Goal: Task Accomplishment & Management: Use online tool/utility

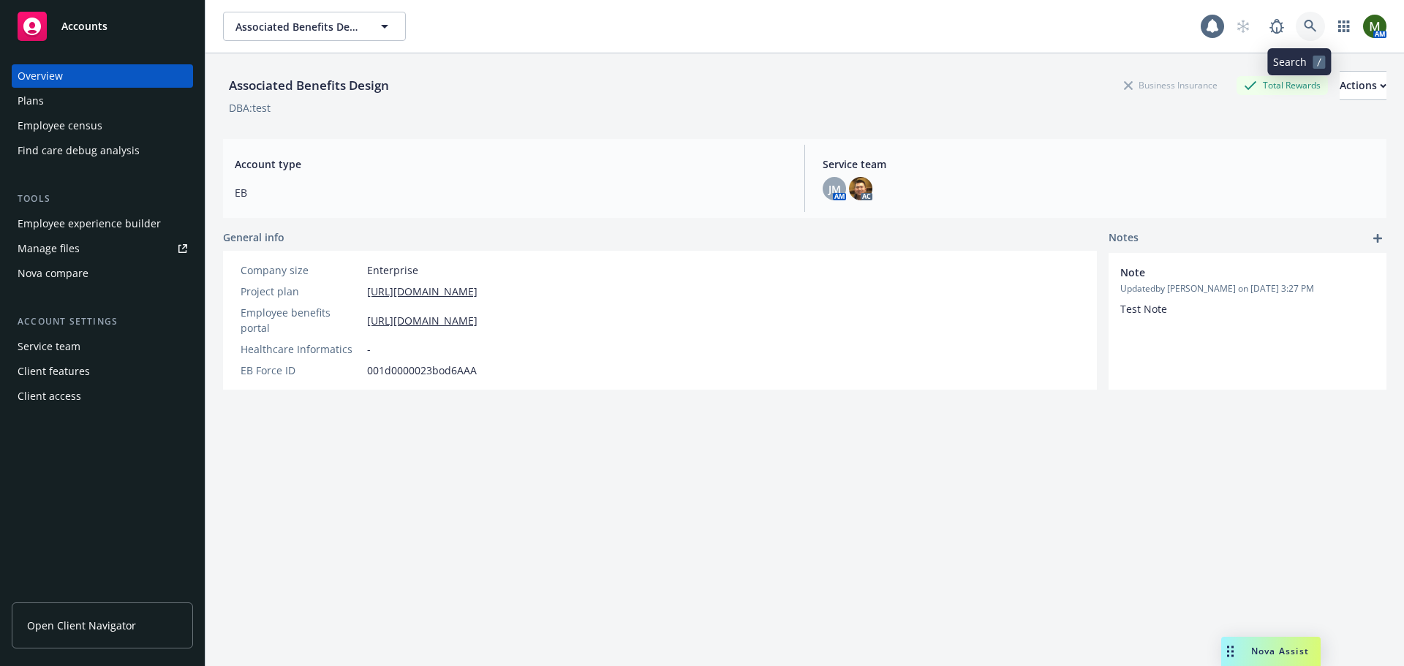
click at [1299, 18] on link at bounding box center [1310, 26] width 29 height 29
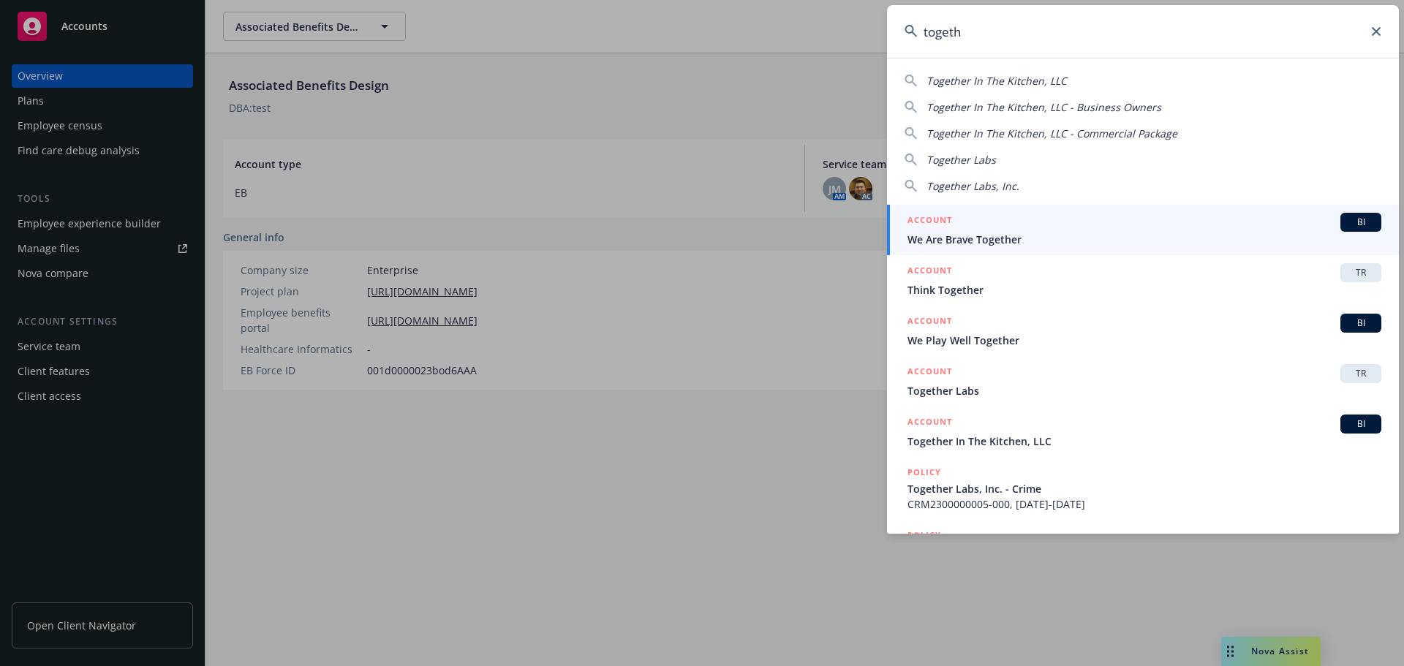
type input "togeth"
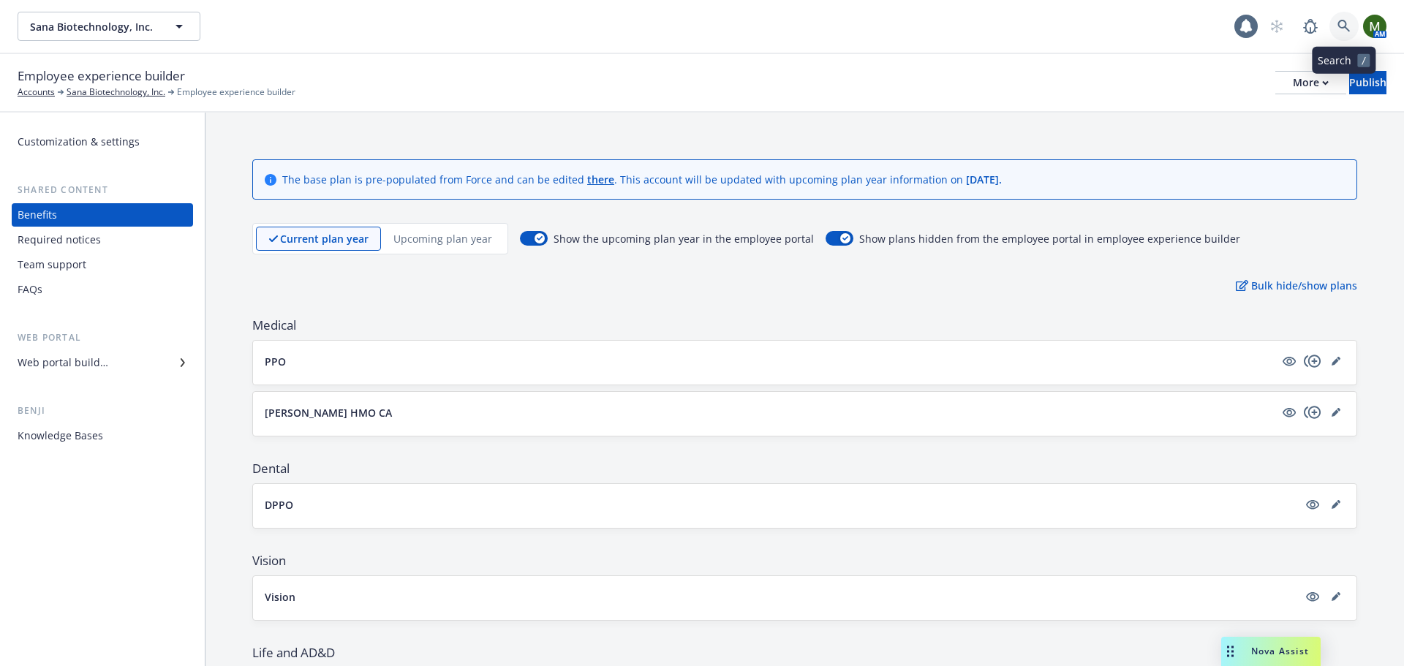
click at [1343, 29] on icon at bounding box center [1344, 26] width 13 height 13
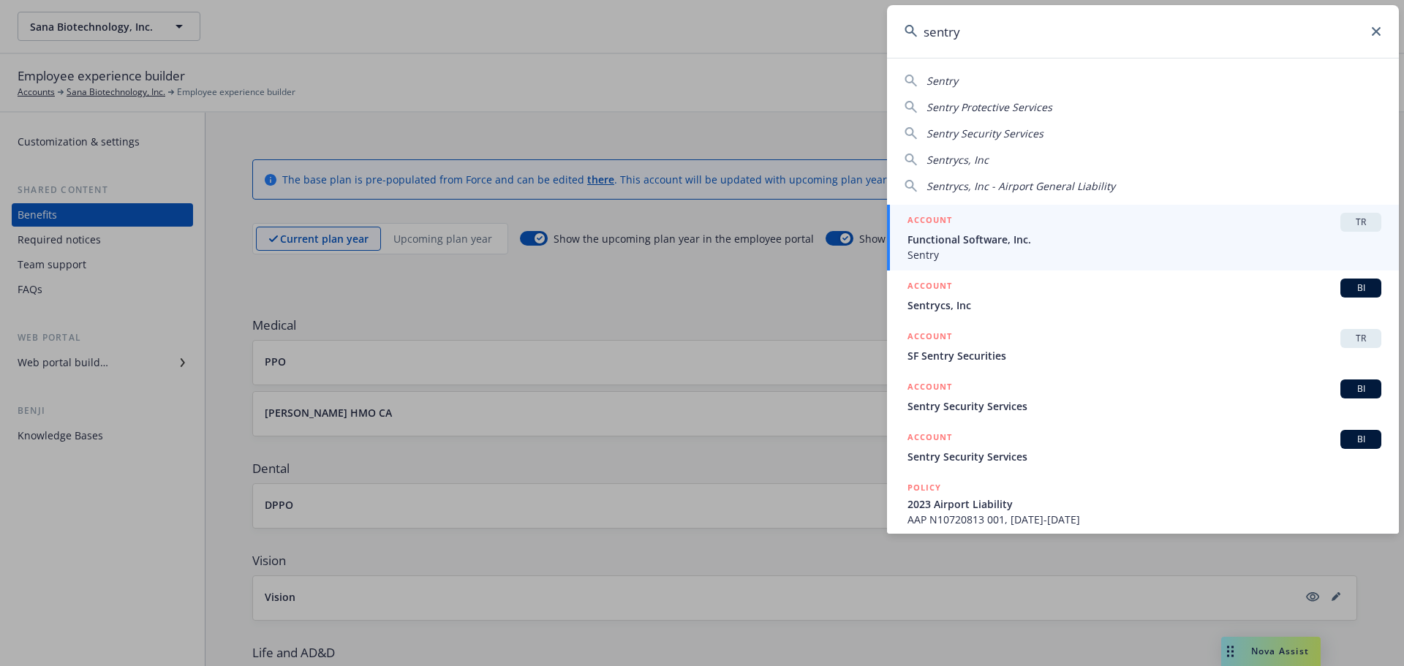
type input "sentry"
click at [1042, 289] on div "ACCOUNT BI" at bounding box center [1145, 288] width 474 height 19
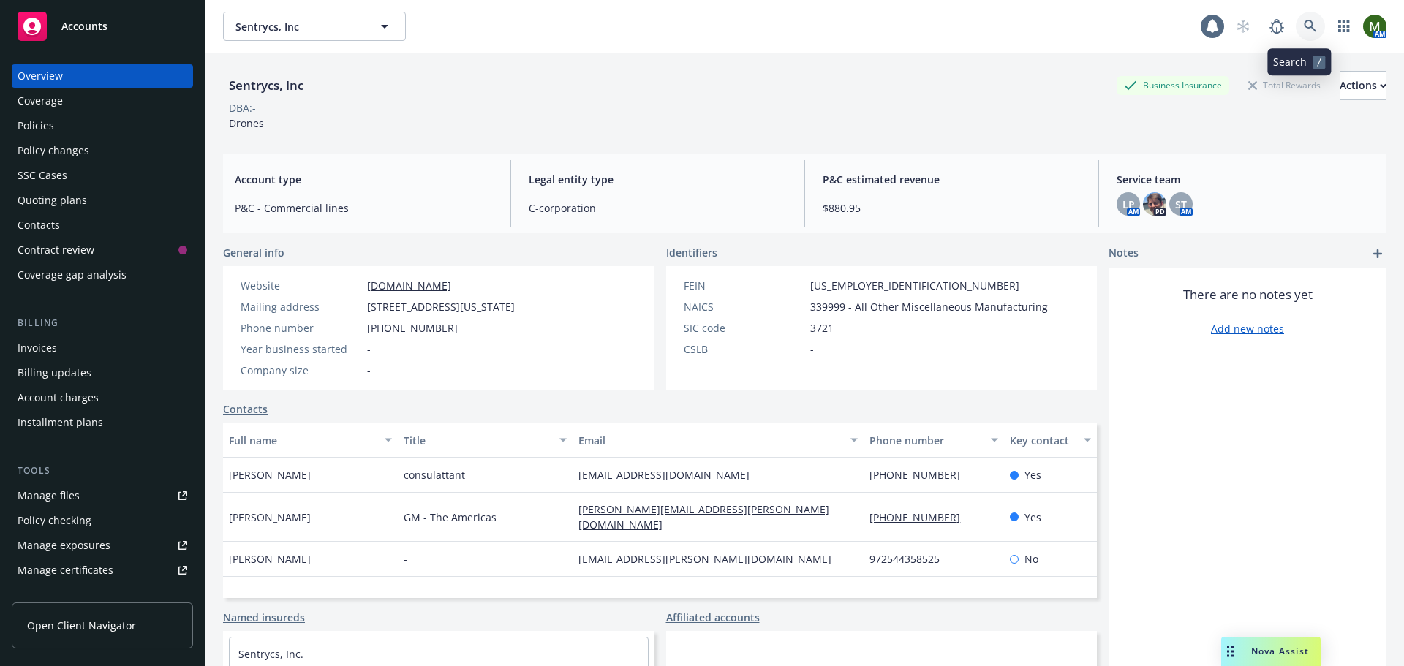
click at [1304, 25] on icon at bounding box center [1310, 26] width 12 height 12
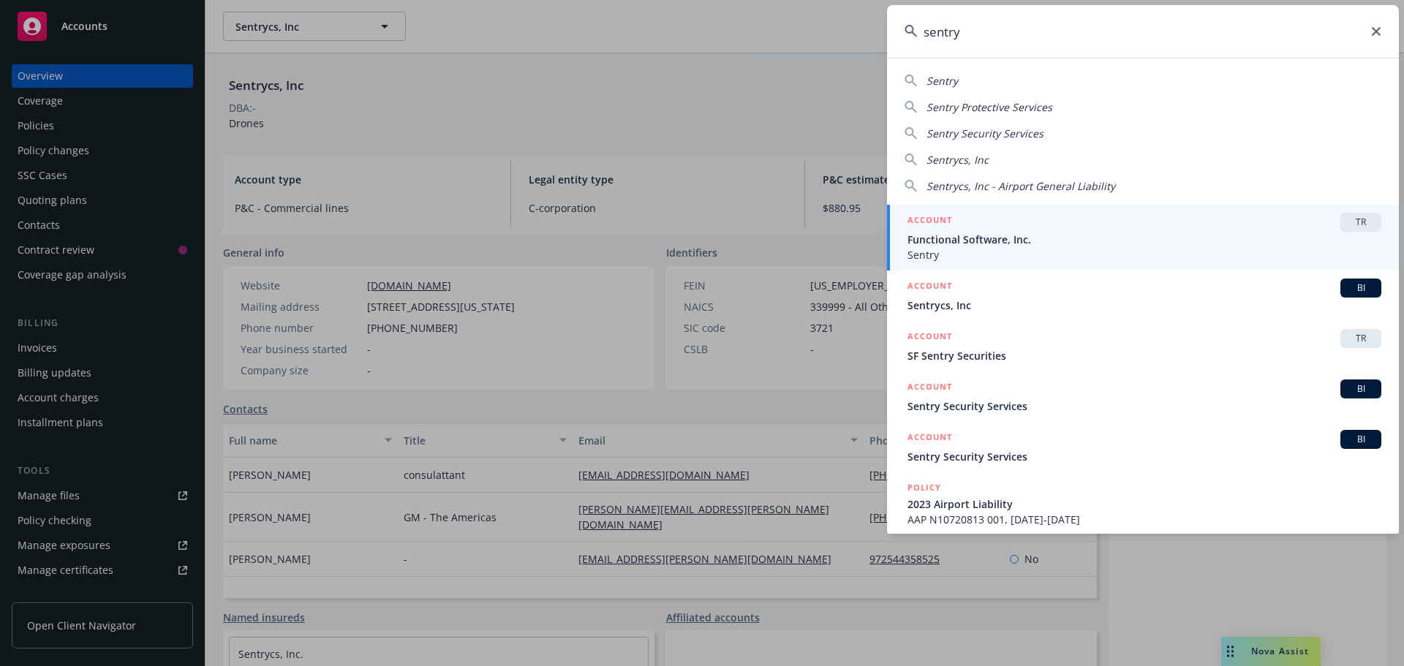
type input "sentry"
click at [1108, 237] on span "Functional Software, Inc." at bounding box center [1145, 239] width 474 height 15
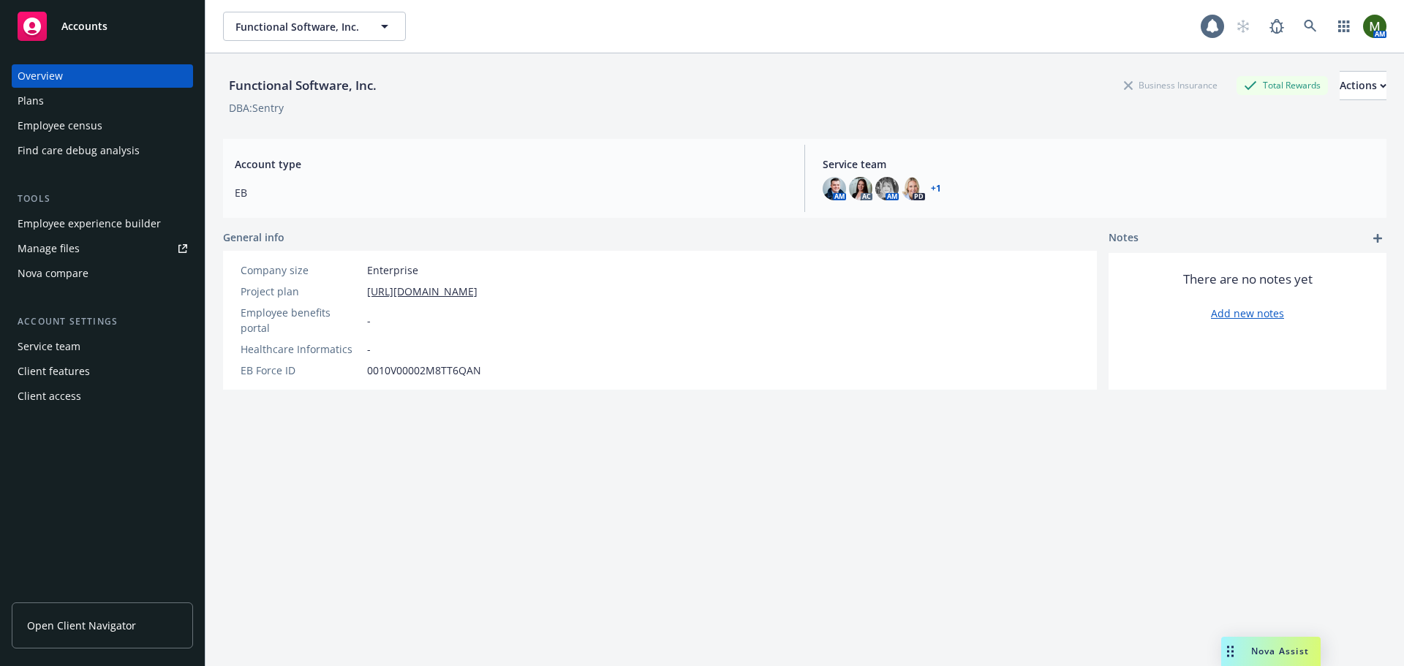
click at [116, 219] on div "Employee experience builder" at bounding box center [89, 223] width 143 height 23
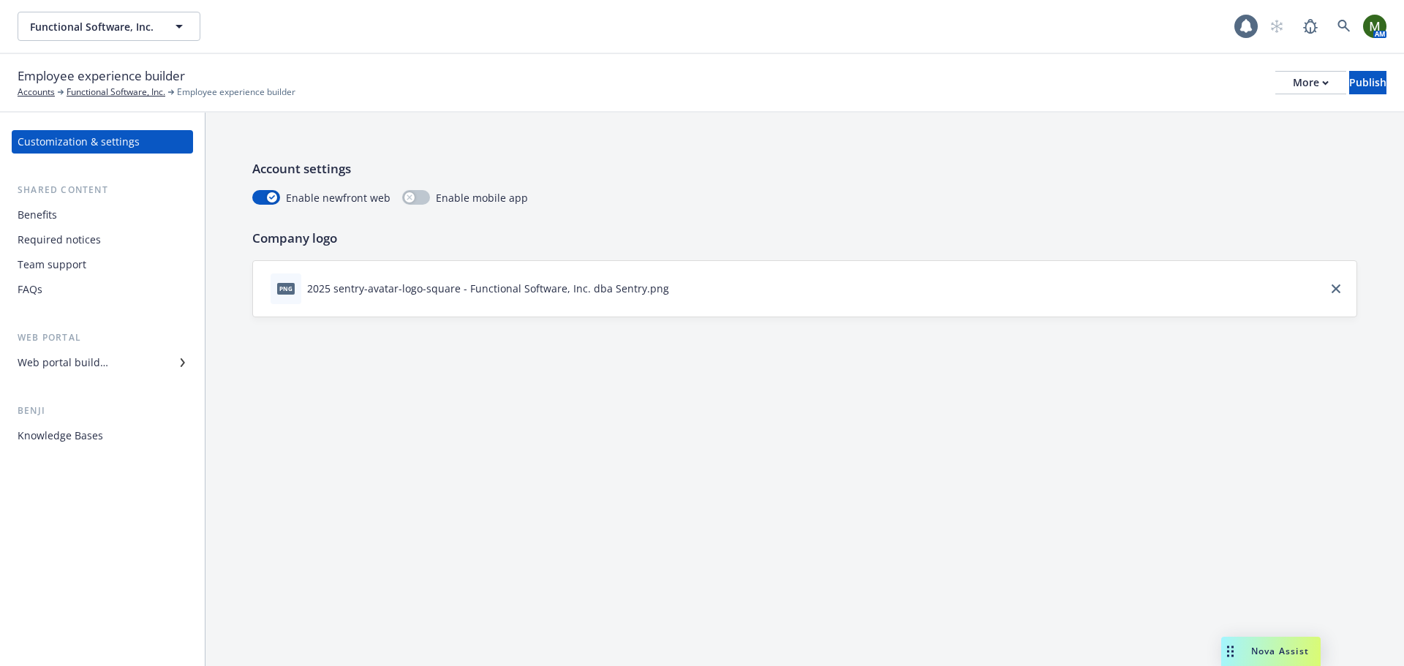
click at [140, 218] on div "Benefits" at bounding box center [103, 214] width 170 height 23
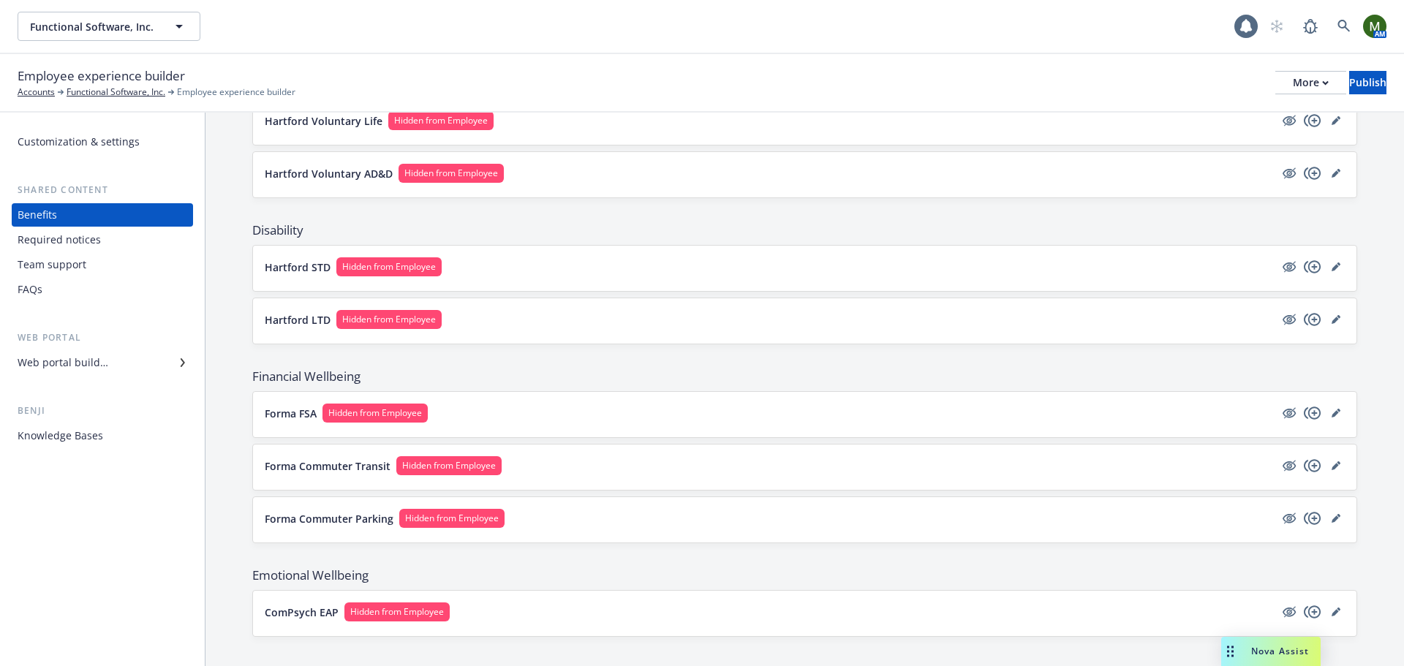
scroll to position [750, 0]
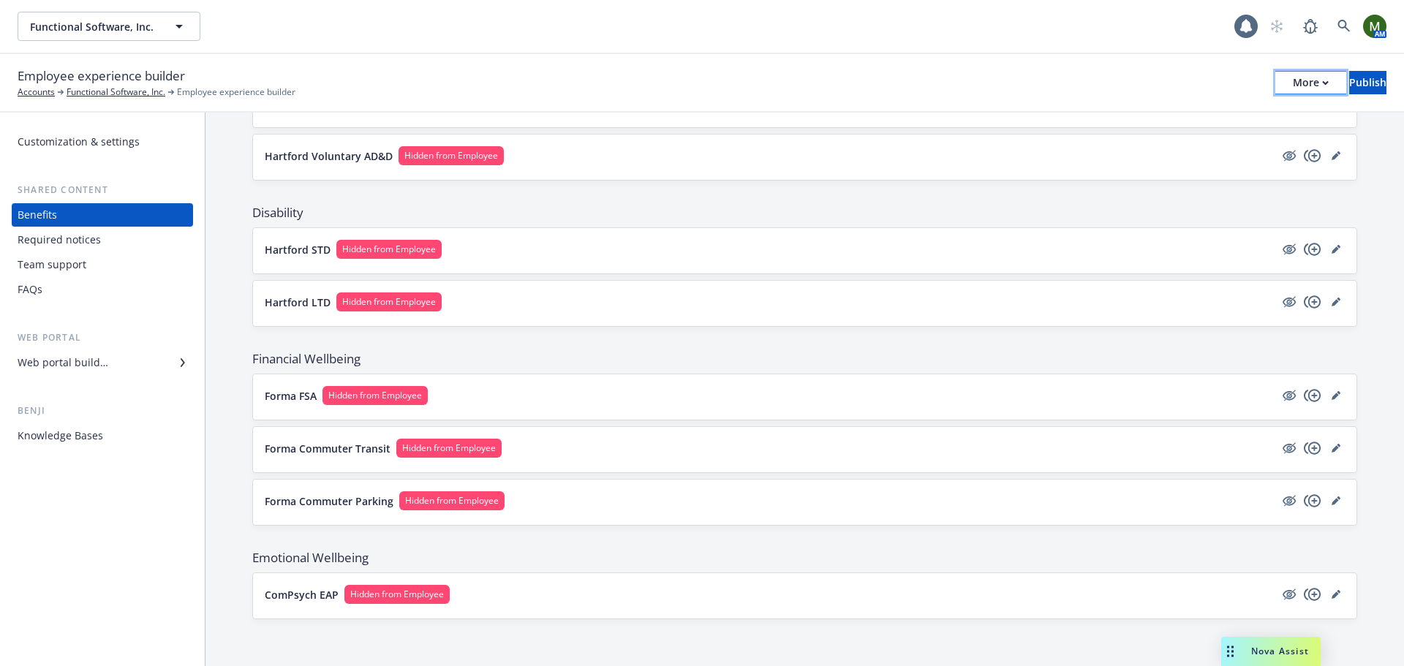
click at [1293, 83] on div "More" at bounding box center [1311, 83] width 36 height 22
click at [1199, 137] on link "Copy portal link" at bounding box center [1190, 144] width 216 height 29
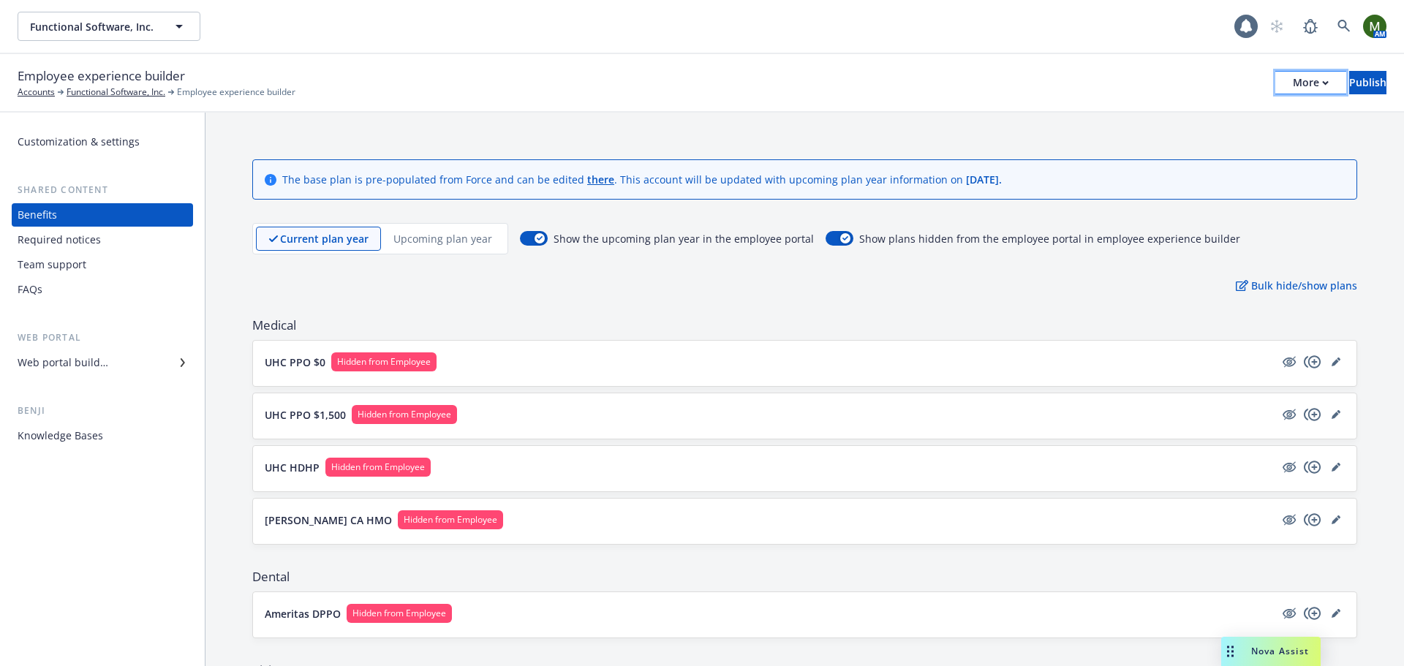
click at [1293, 76] on div "More" at bounding box center [1311, 83] width 36 height 22
drag, startPoint x: 425, startPoint y: 132, endPoint x: 332, endPoint y: 154, distance: 95.4
click at [113, 363] on div "Web portal builder" at bounding box center [103, 362] width 170 height 23
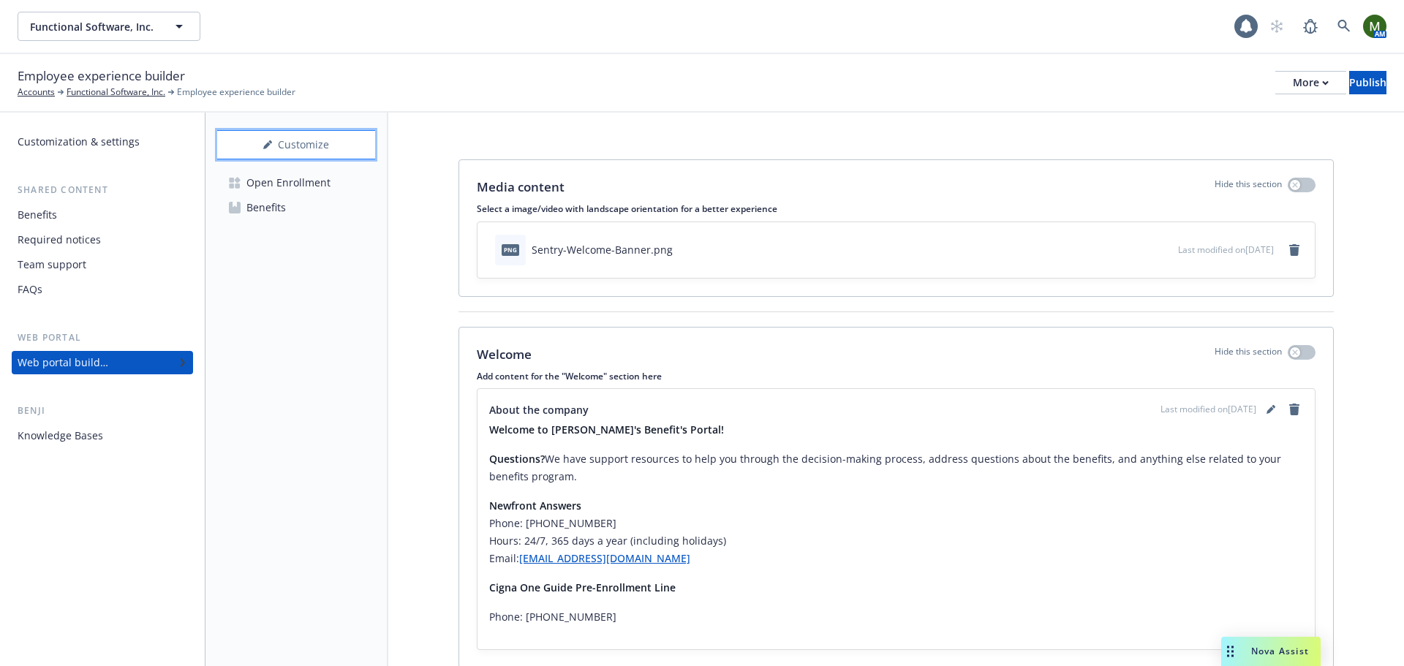
click at [324, 148] on div "Customize" at bounding box center [296, 145] width 158 height 28
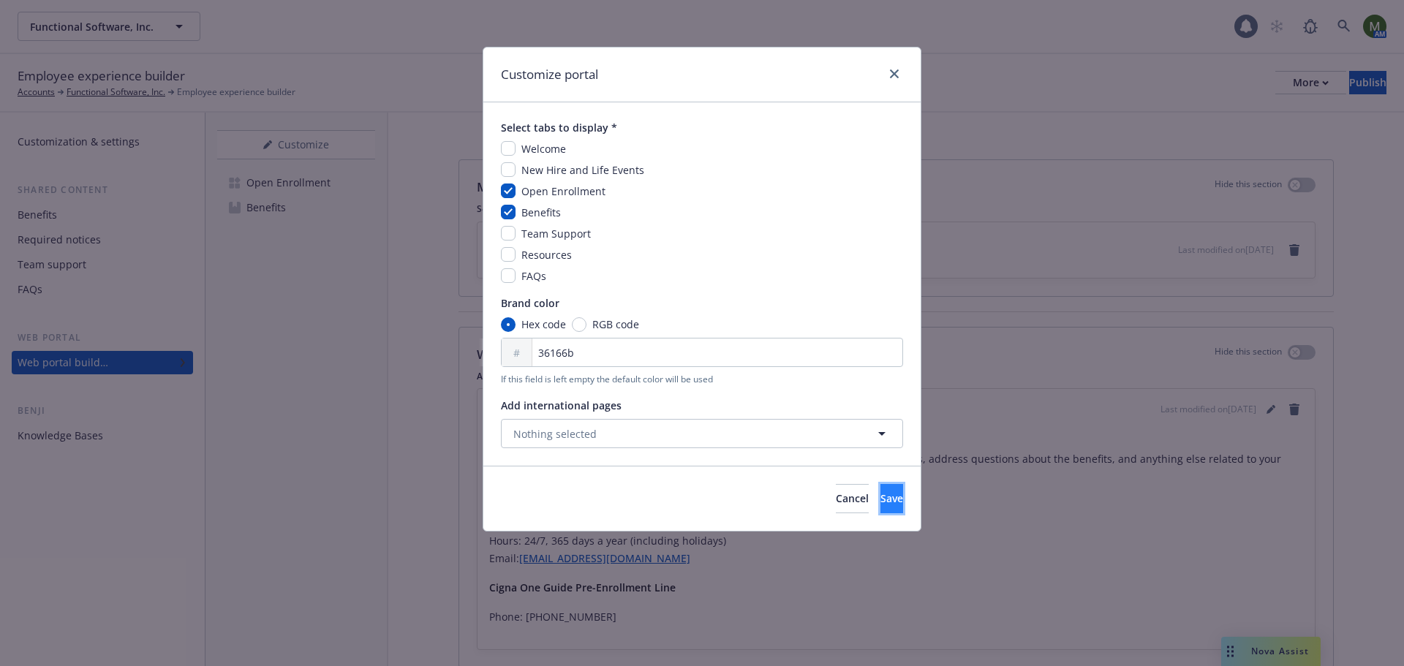
click at [881, 503] on span "Save" at bounding box center [892, 498] width 23 height 14
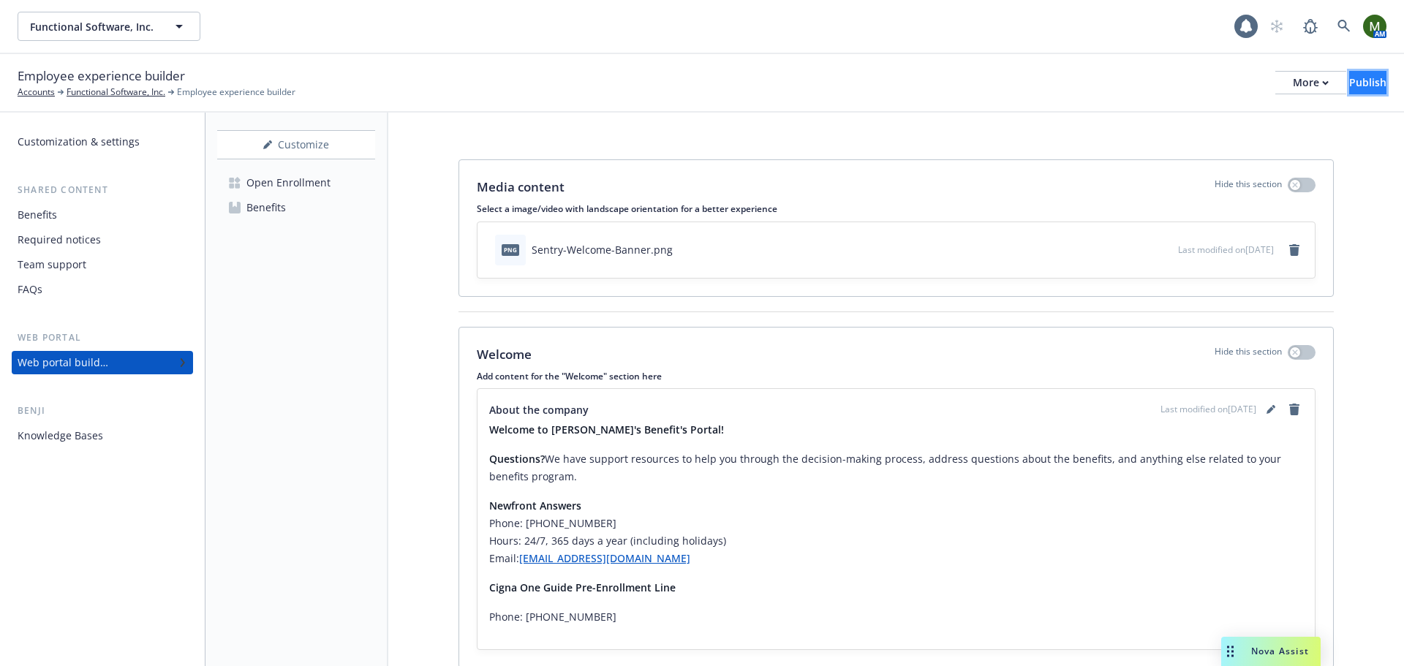
click at [1349, 83] on div "Publish" at bounding box center [1367, 83] width 37 height 22
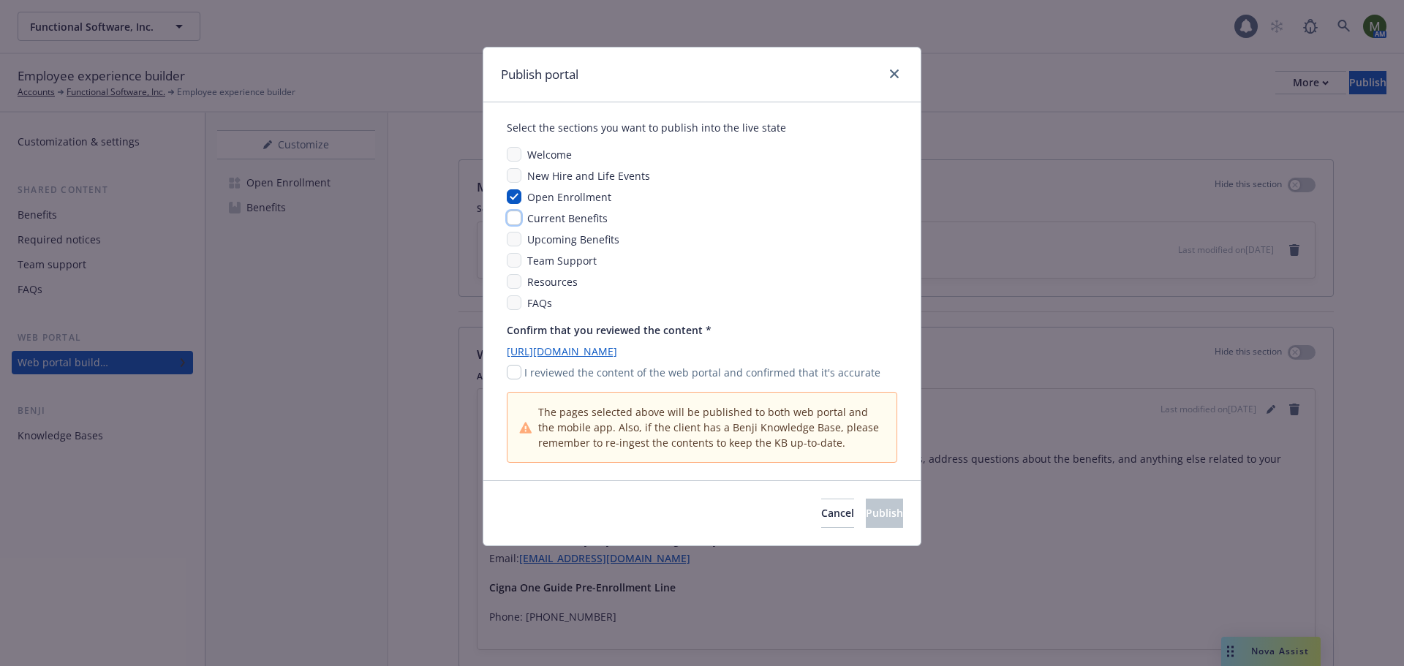
click at [516, 217] on input "checkbox" at bounding box center [514, 218] width 15 height 15
checkbox input "true"
click at [512, 242] on input "checkbox" at bounding box center [514, 239] width 15 height 15
checkbox input "true"
click at [510, 218] on input "checkbox" at bounding box center [514, 218] width 15 height 15
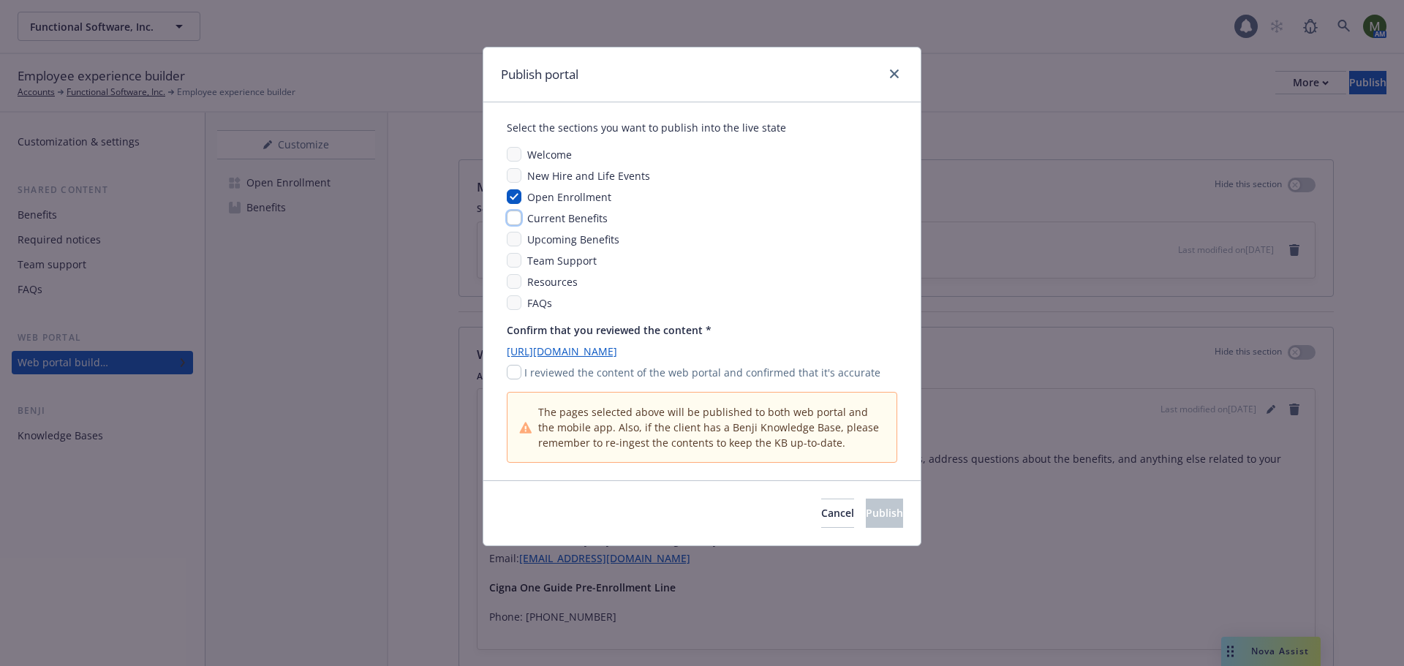
click at [514, 221] on input "checkbox" at bounding box center [514, 218] width 15 height 15
checkbox input "true"
click at [518, 241] on input "checkbox" at bounding box center [514, 239] width 15 height 15
checkbox input "true"
drag, startPoint x: 513, startPoint y: 374, endPoint x: 532, endPoint y: 382, distance: 21.6
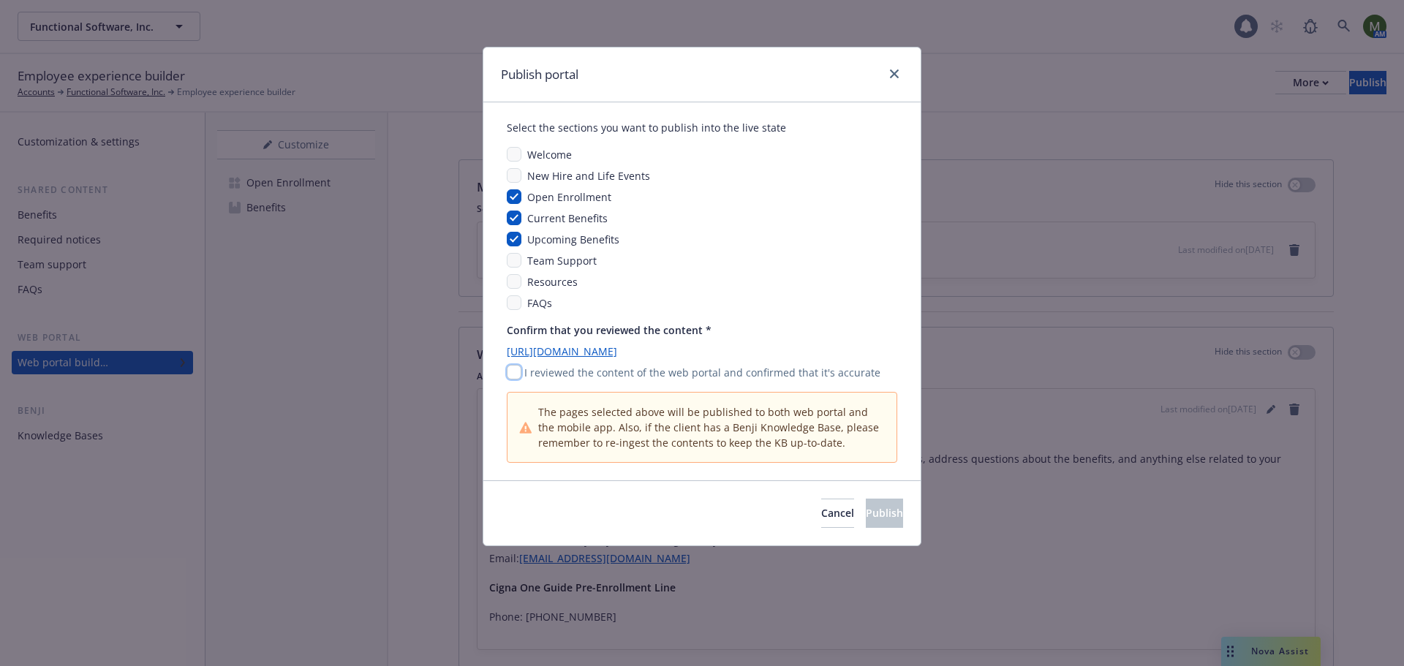
click at [513, 373] on input "checkbox" at bounding box center [514, 372] width 15 height 15
checkbox input "true"
click at [867, 513] on span "Publish" at bounding box center [884, 513] width 37 height 14
